Goal: Information Seeking & Learning: Learn about a topic

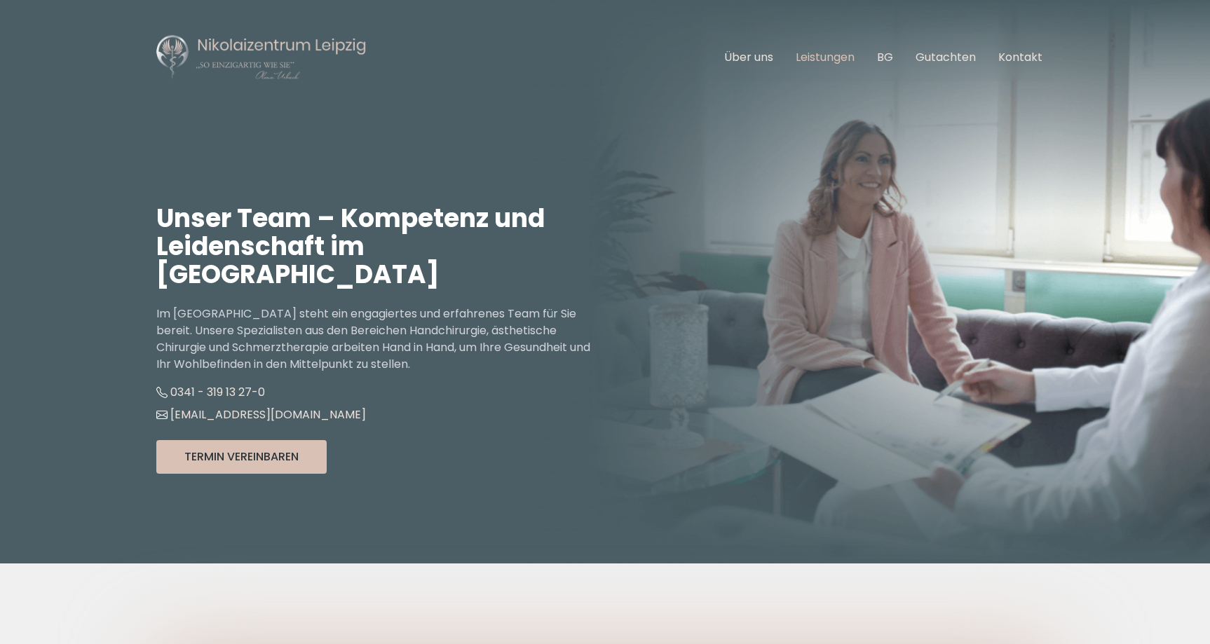
click at [820, 56] on link "Leistungen" at bounding box center [825, 57] width 59 height 16
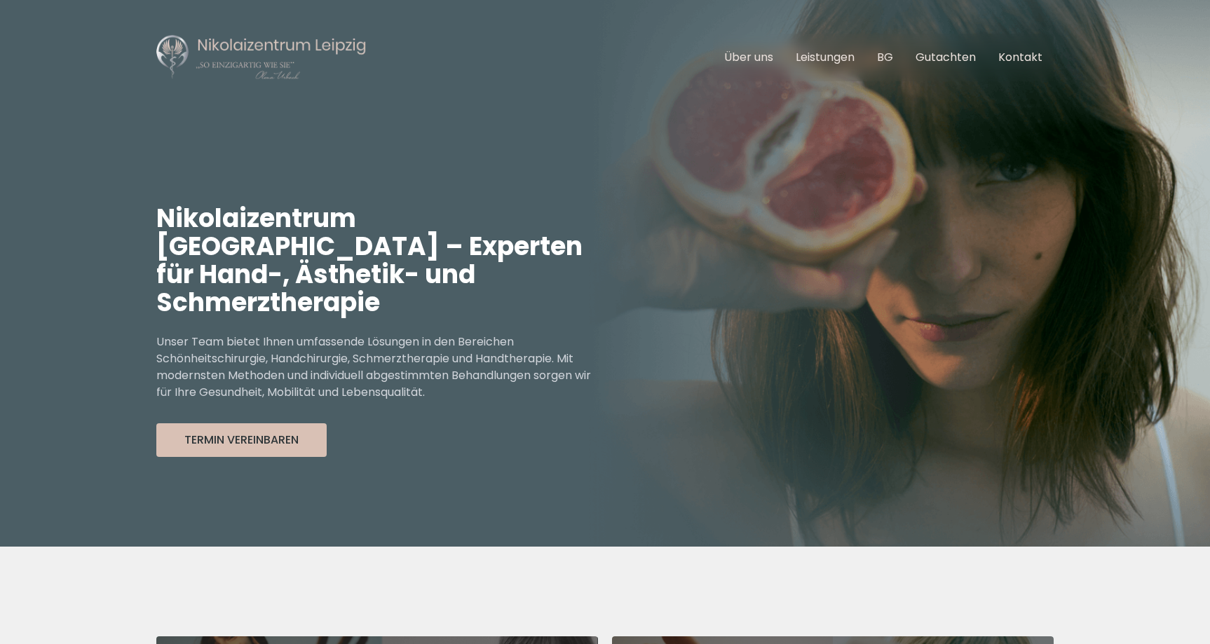
scroll to position [370, 0]
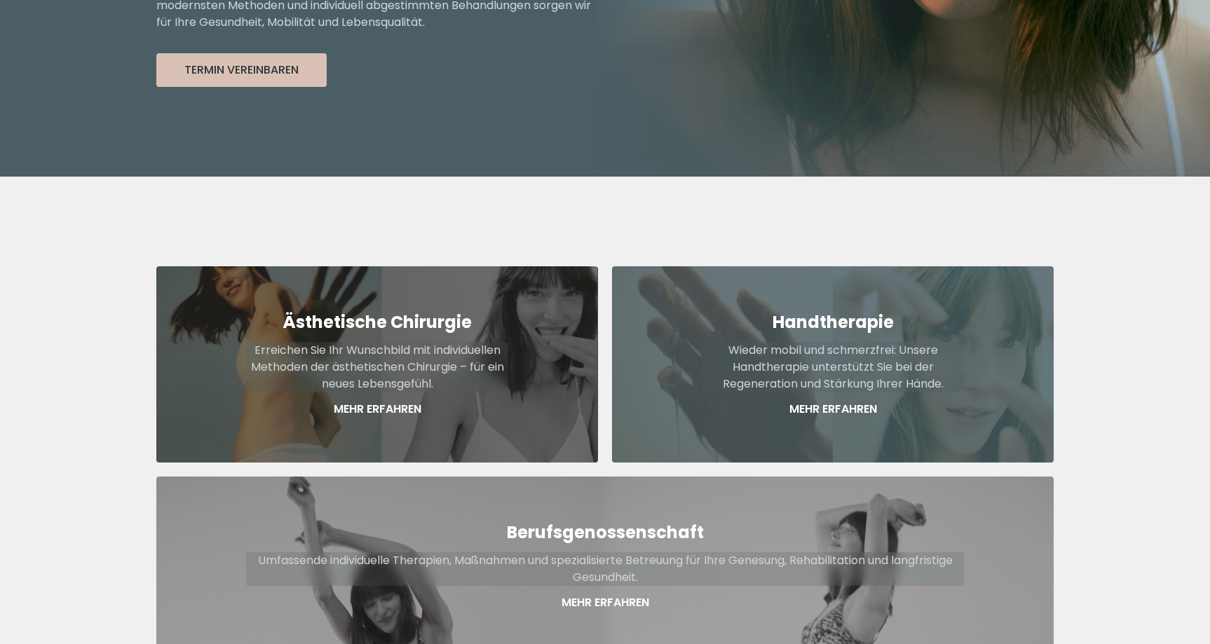
click at [839, 401] on p "Mehr Erfahren" at bounding box center [833, 409] width 262 height 17
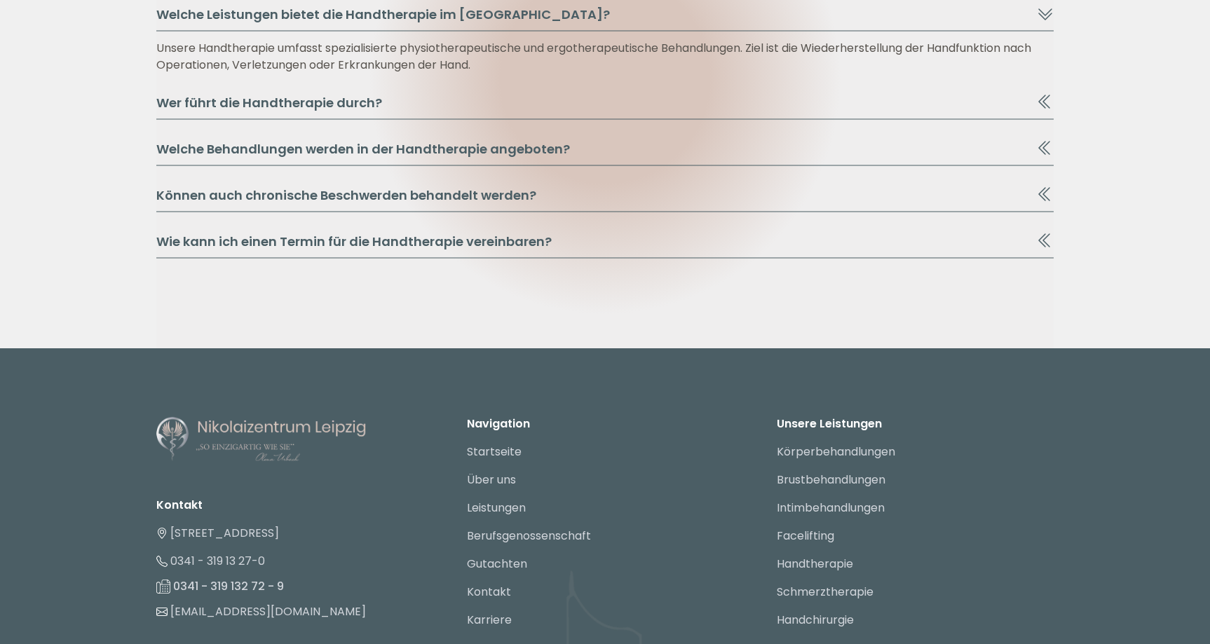
scroll to position [6938, 0]
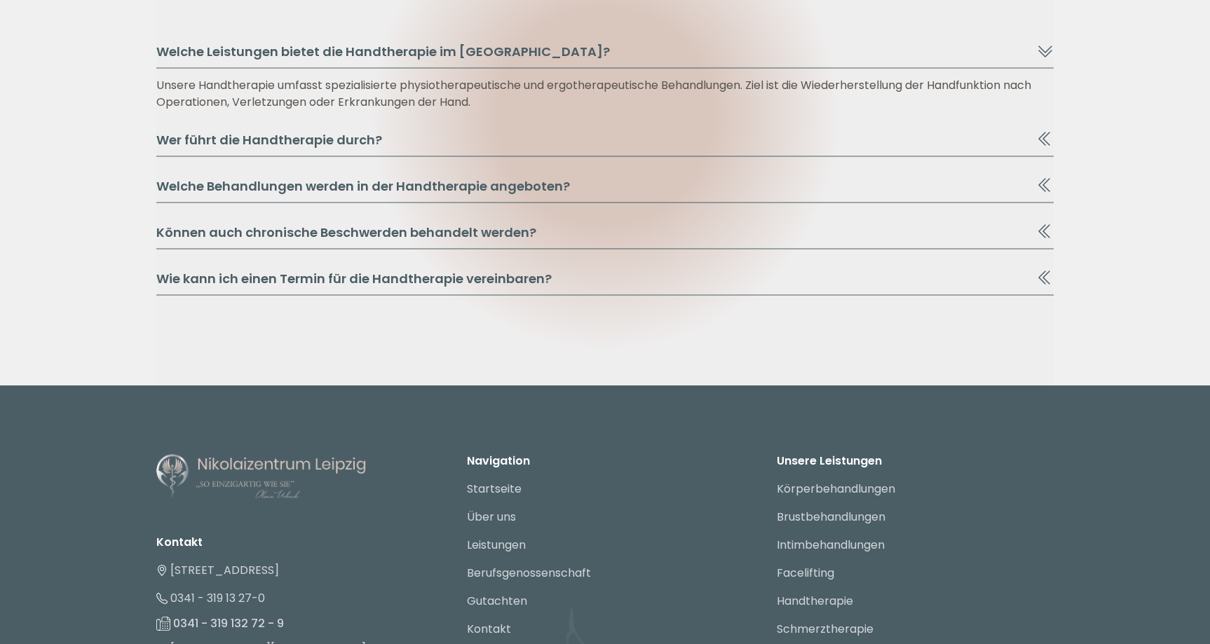
click at [407, 186] on button "Welche Behandlungen werden in der Handtherapie angeboten?" at bounding box center [605, 190] width 898 height 27
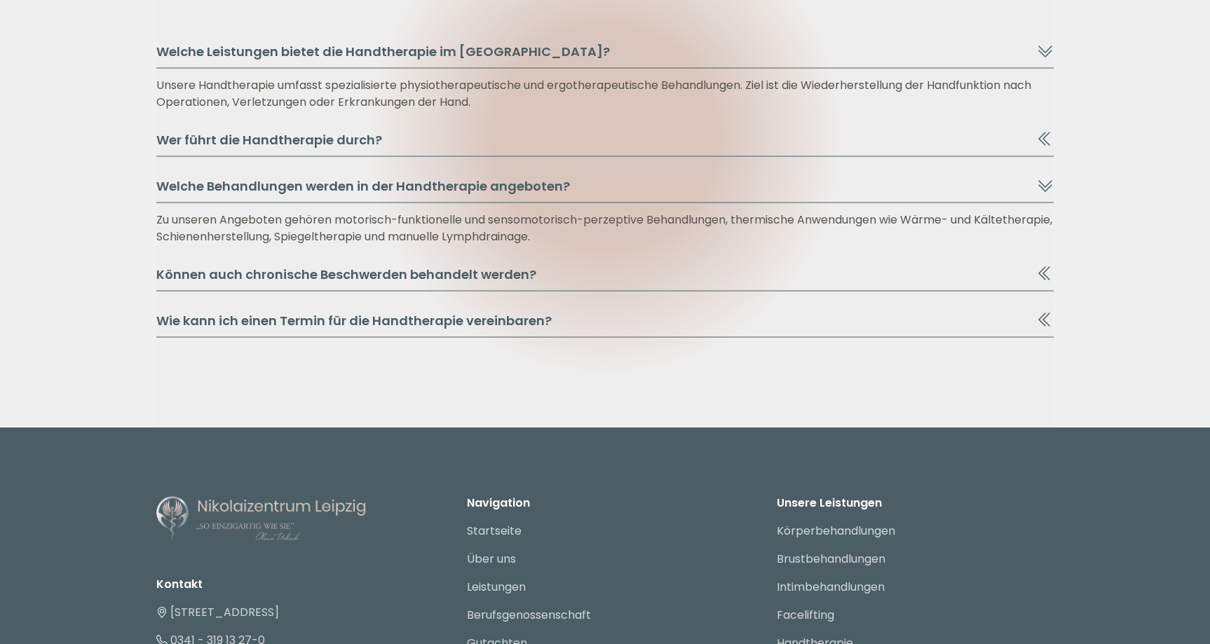
click at [407, 186] on button "Welche Behandlungen werden in der Handtherapie angeboten?" at bounding box center [605, 190] width 898 height 27
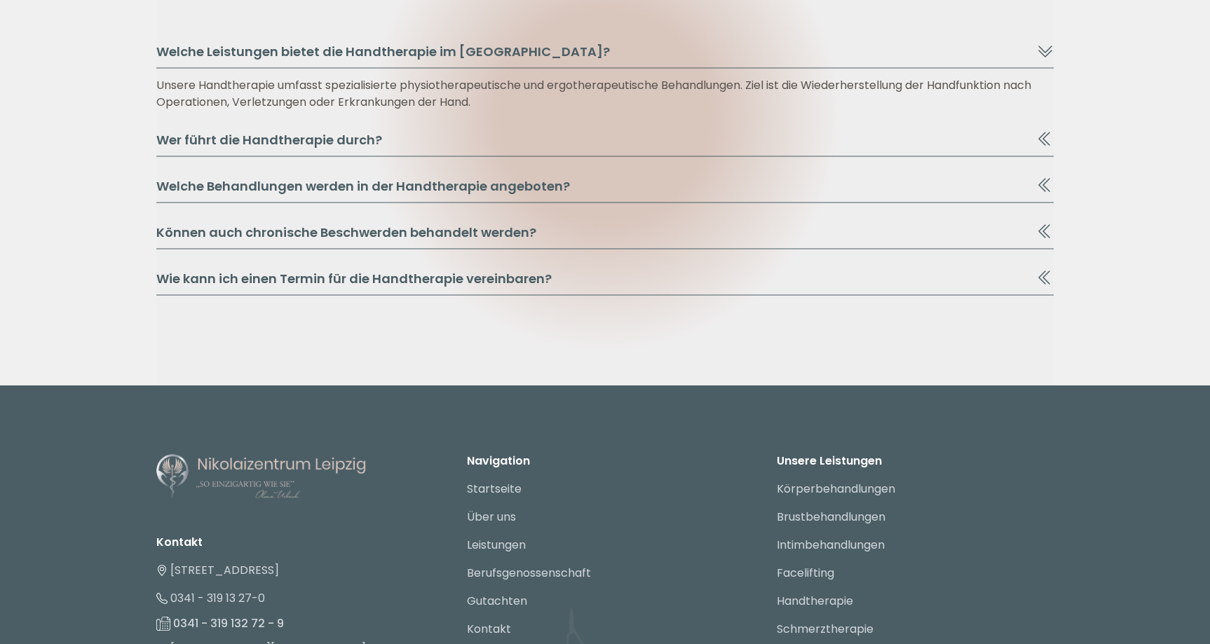
click at [366, 286] on button "Wie kann ich einen Termin für die Handtherapie vereinbaren?" at bounding box center [605, 282] width 898 height 27
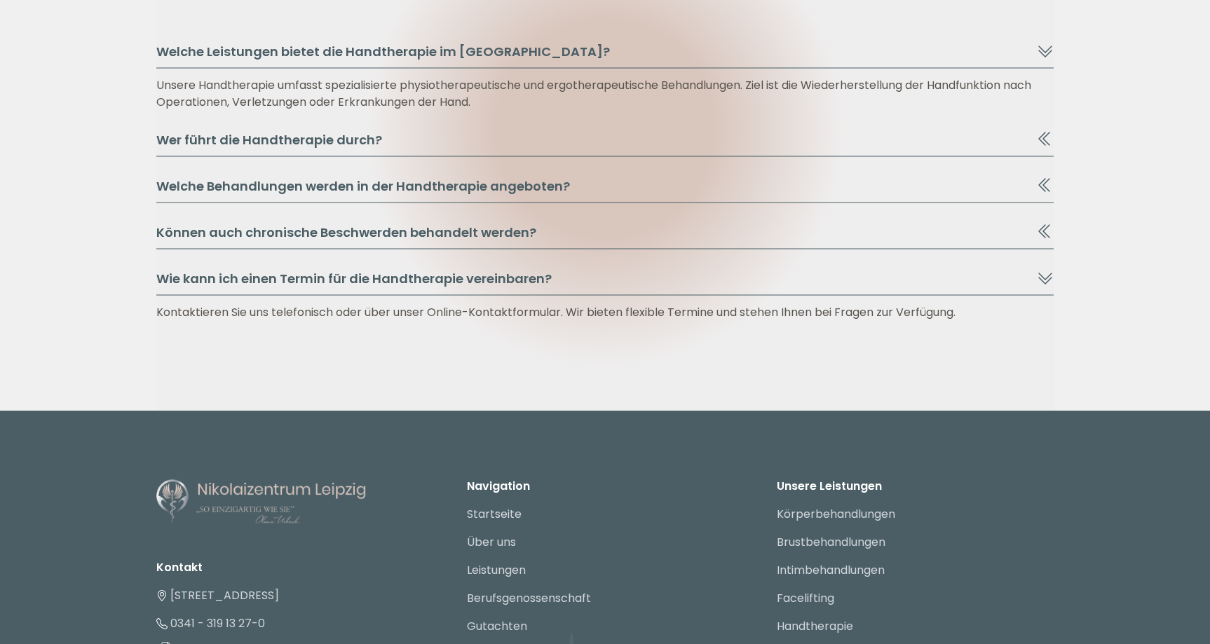
click at [366, 286] on button "Wie kann ich einen Termin für die Handtherapie vereinbaren?" at bounding box center [605, 282] width 898 height 27
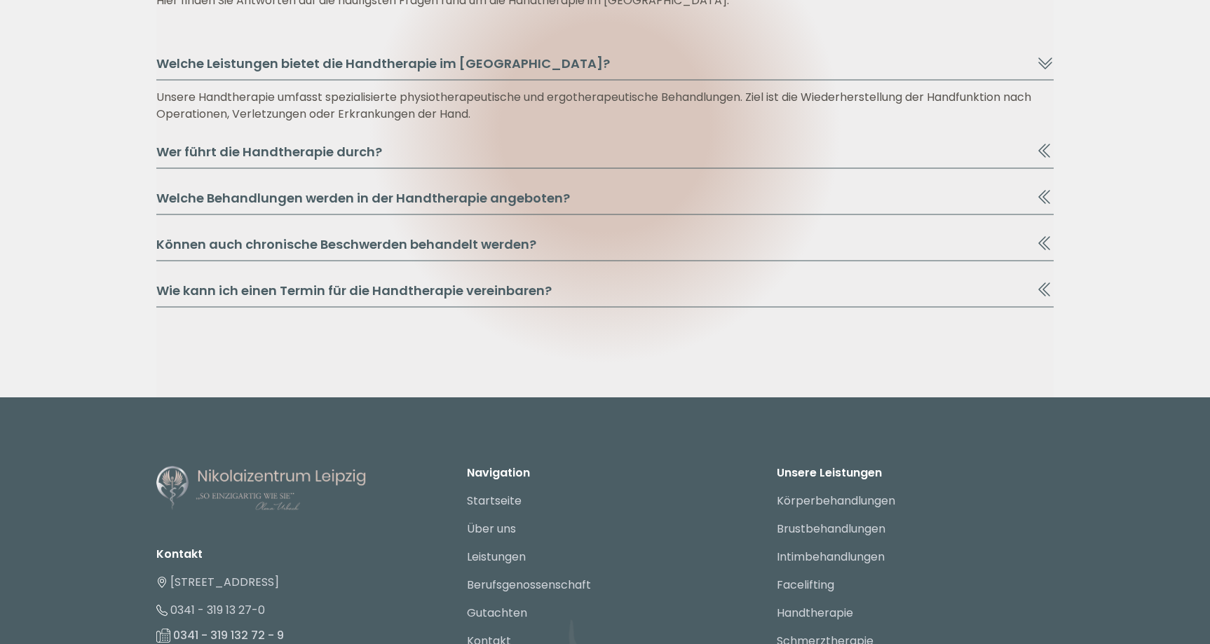
scroll to position [7140, 0]
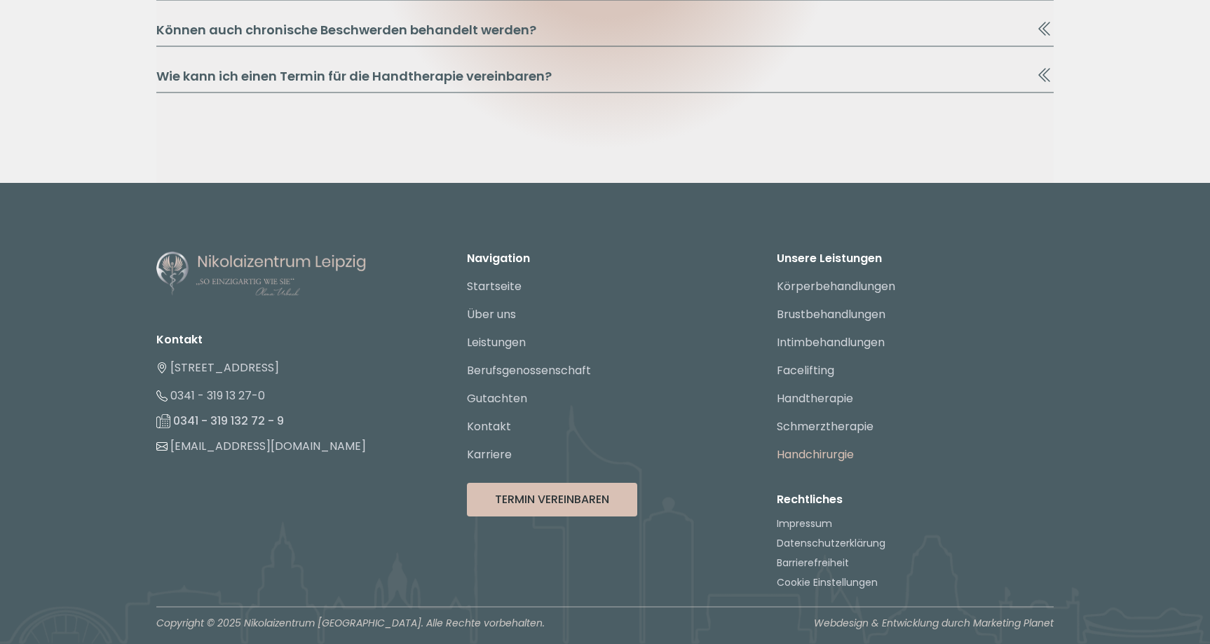
click at [822, 460] on link "Handchirurgie" at bounding box center [815, 455] width 77 height 16
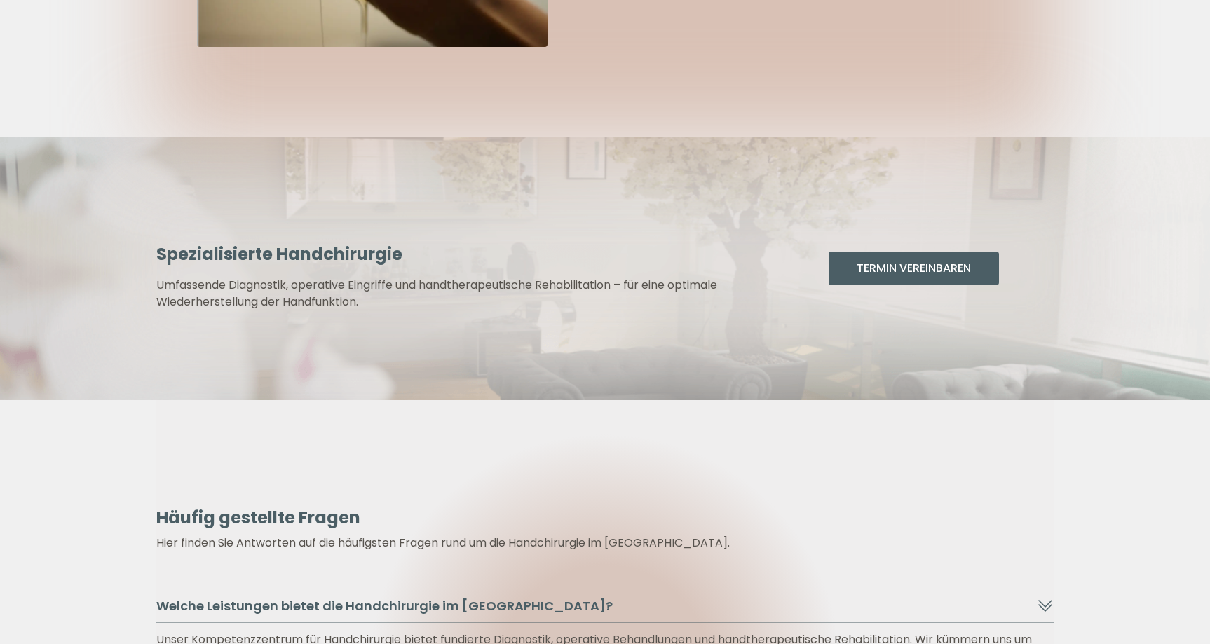
scroll to position [2718, 0]
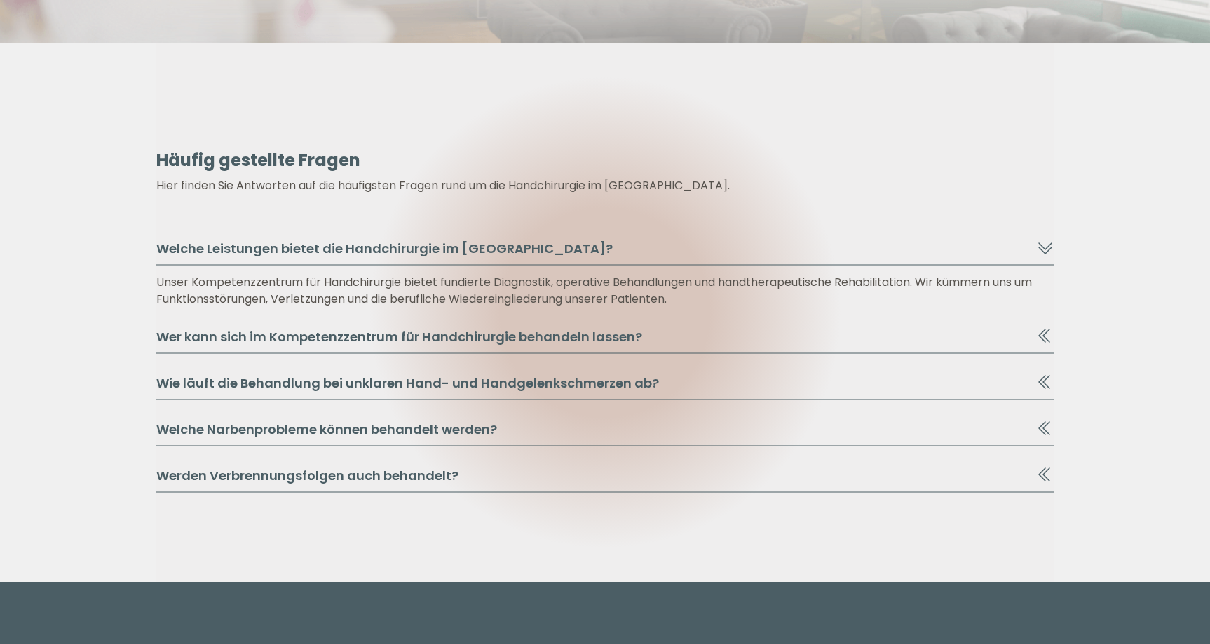
click at [456, 339] on button "Wer kann sich im Kompetenzzentrum für Handchirurgie behandeln lassen?" at bounding box center [605, 340] width 898 height 27
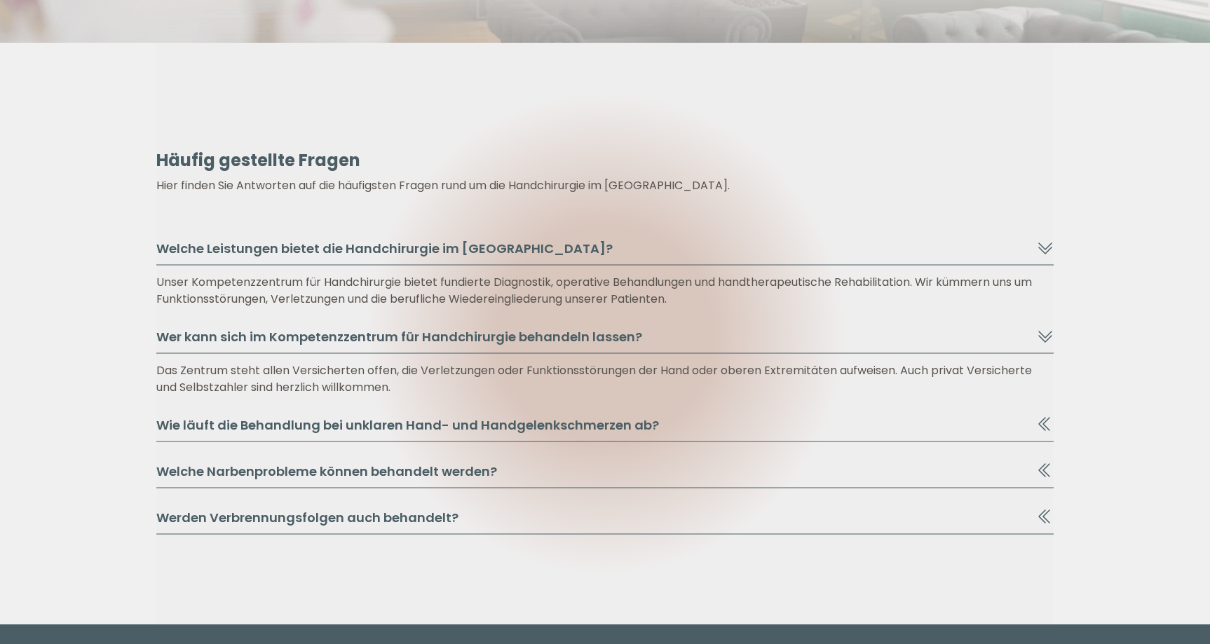
click at [190, 427] on button "Wie läuft die Behandlung bei unklaren Hand- und Handgelenkschmerzen ab?" at bounding box center [605, 429] width 898 height 27
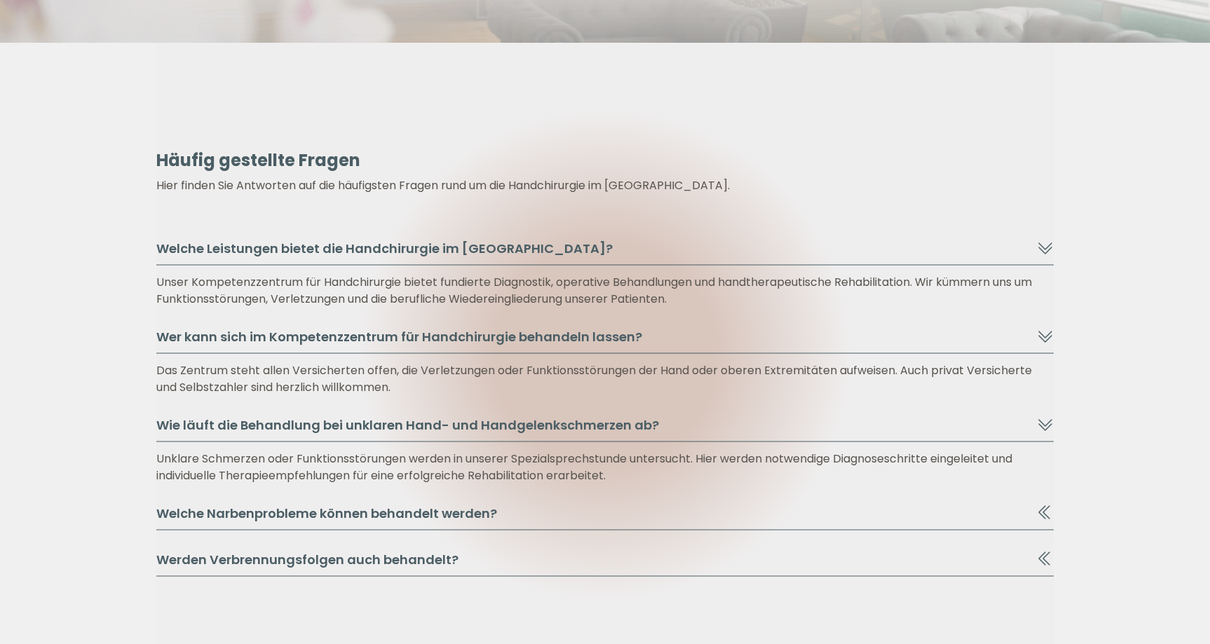
click at [190, 427] on button "Wie läuft die Behandlung bei unklaren Hand- und Handgelenkschmerzen ab?" at bounding box center [605, 429] width 898 height 27
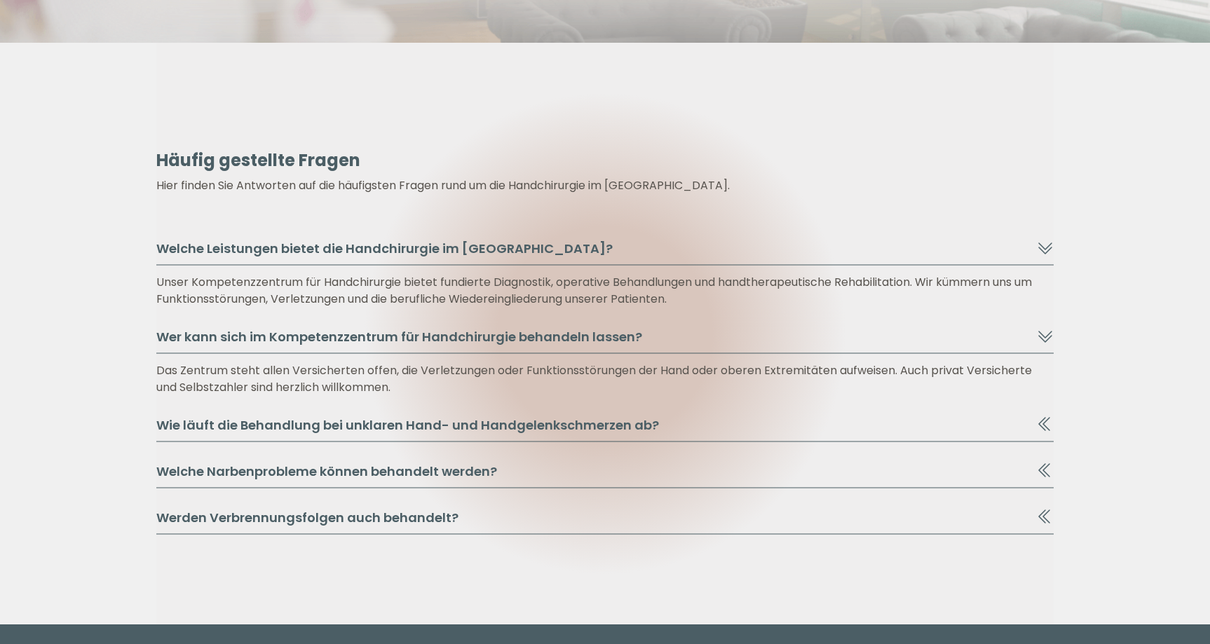
click at [208, 422] on button "Wie läuft die Behandlung bei unklaren Hand- und Handgelenkschmerzen ab?" at bounding box center [605, 429] width 898 height 27
